Goal: Transaction & Acquisition: Subscribe to service/newsletter

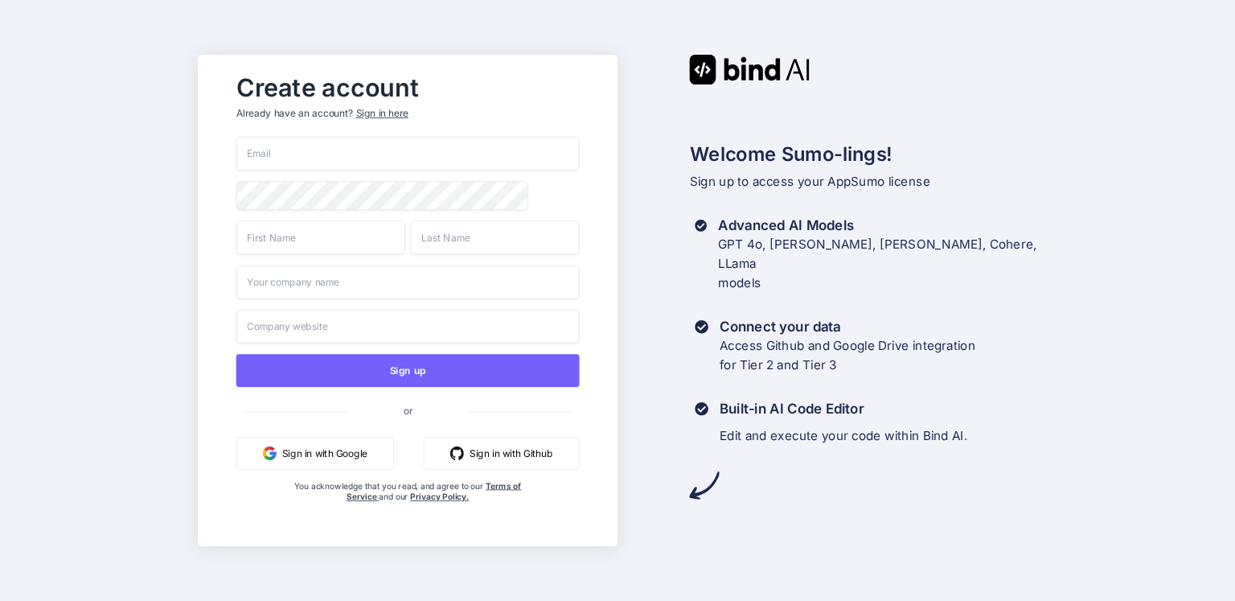
click at [365, 154] on input "email" at bounding box center [407, 154] width 343 height 34
type input "ㄹ"
type input "[EMAIL_ADDRESS][DOMAIN_NAME]"
type input "fr"
type input "ti"
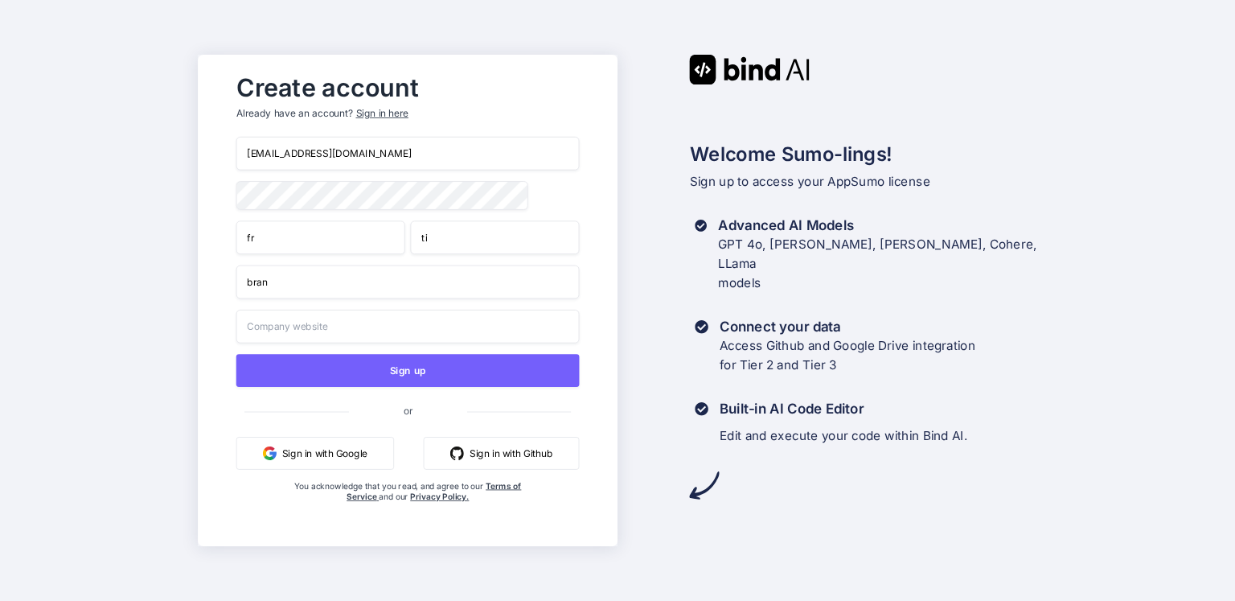
type input "bran"
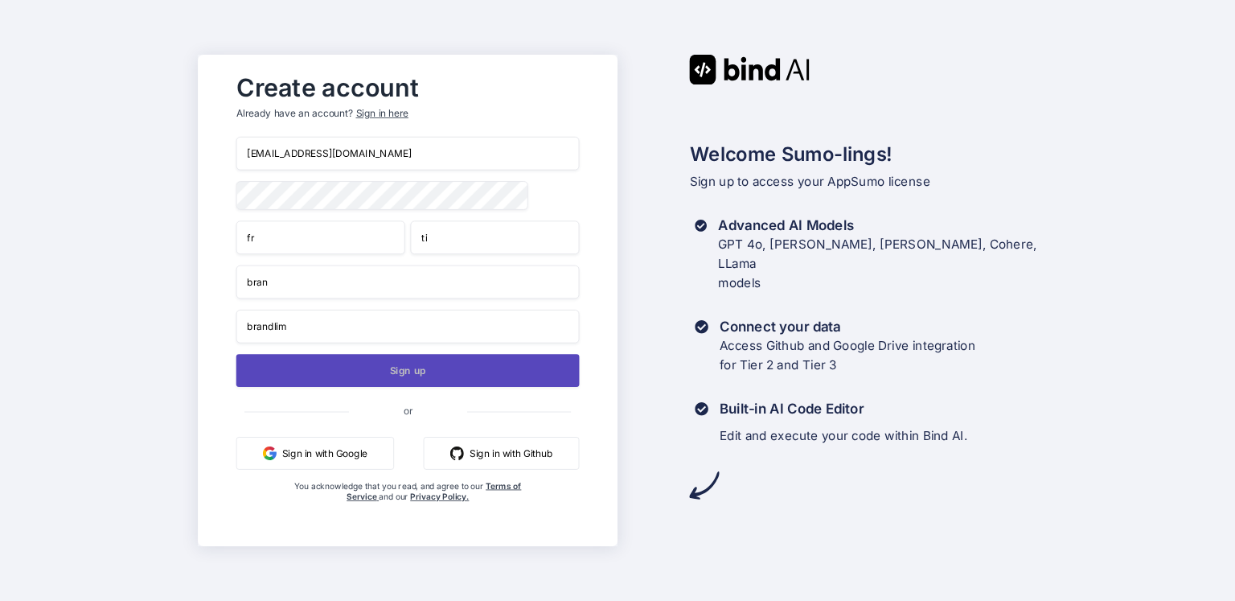
type input "brandlim"
click at [408, 375] on button "Sign up" at bounding box center [407, 370] width 343 height 33
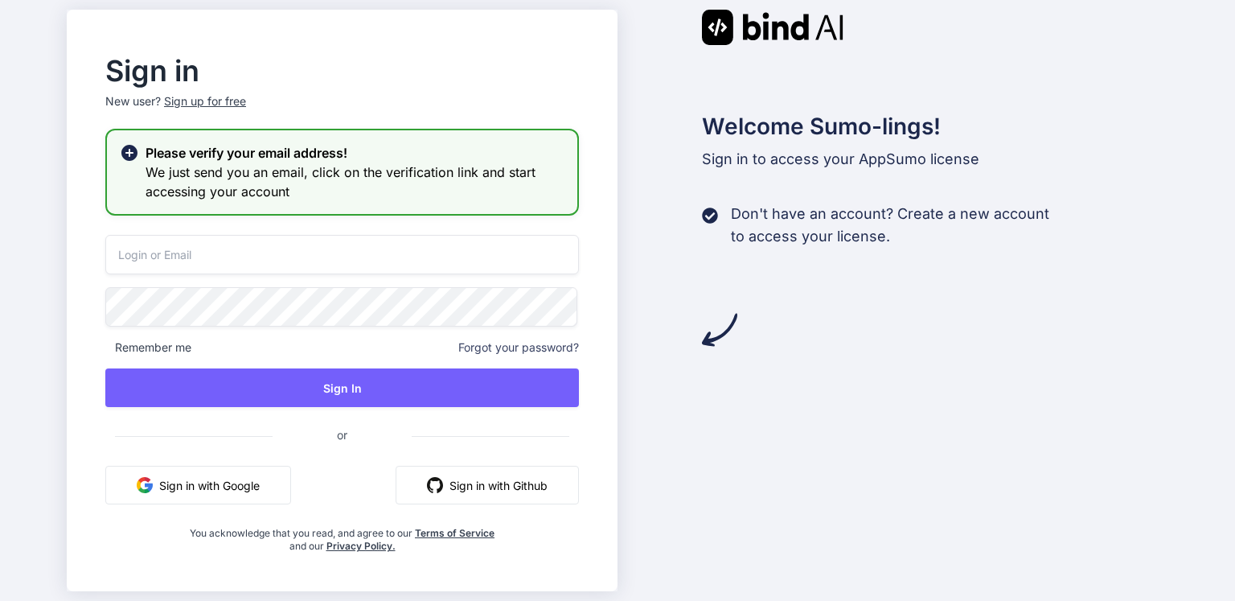
click at [421, 272] on input "email" at bounding box center [342, 254] width 474 height 39
type input "[EMAIL_ADDRESS][DOMAIN_NAME]"
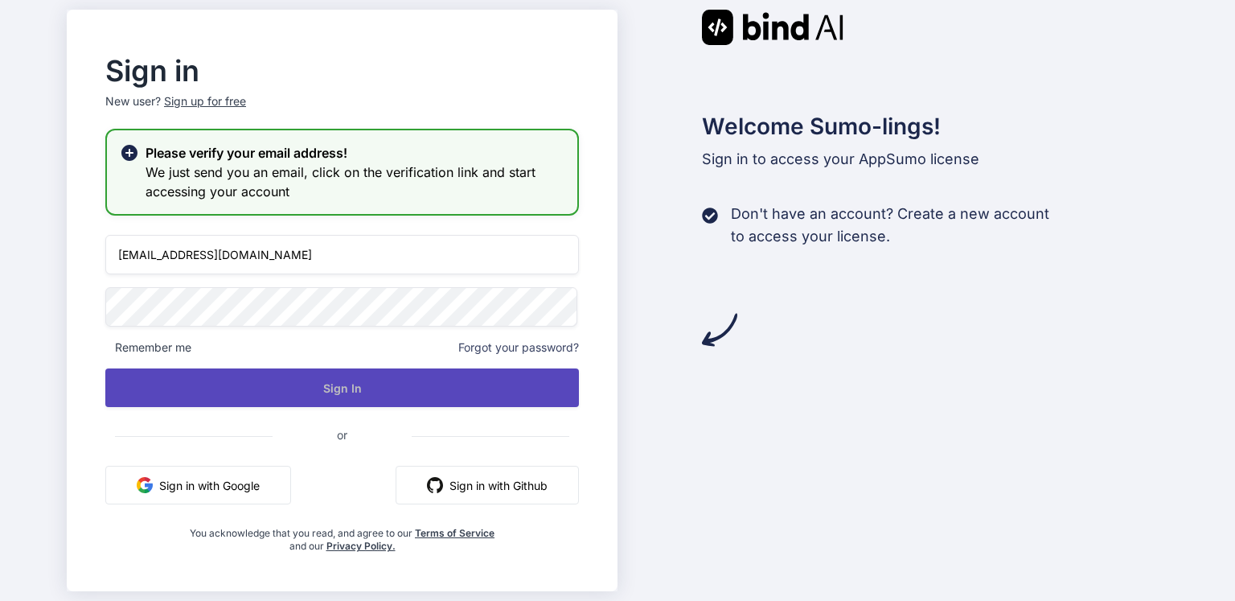
click at [407, 379] on button "Sign In" at bounding box center [342, 387] width 474 height 39
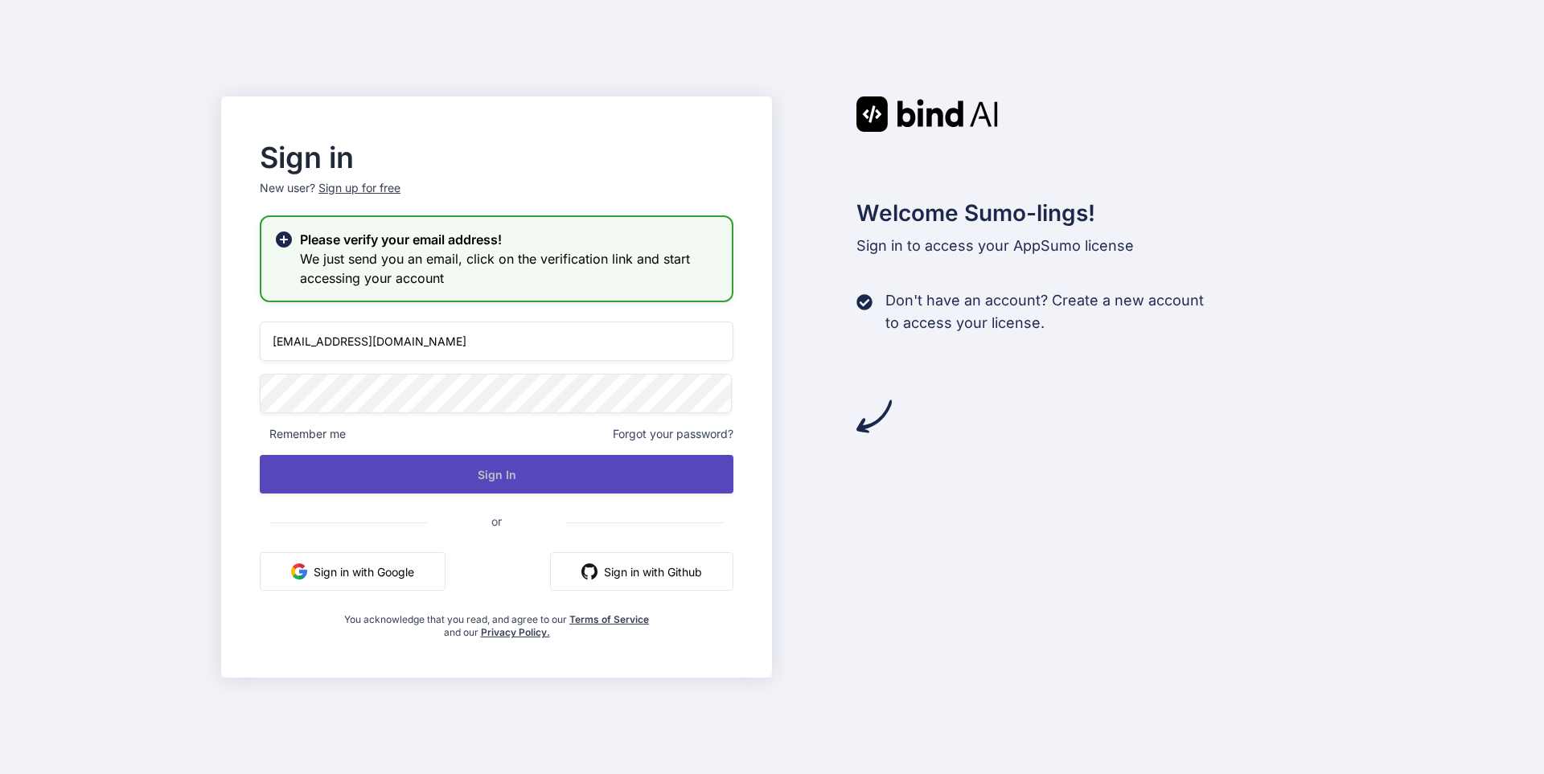
click at [656, 469] on button "Sign In" at bounding box center [497, 474] width 474 height 39
